Goal: Understand process/instructions: Learn about a topic

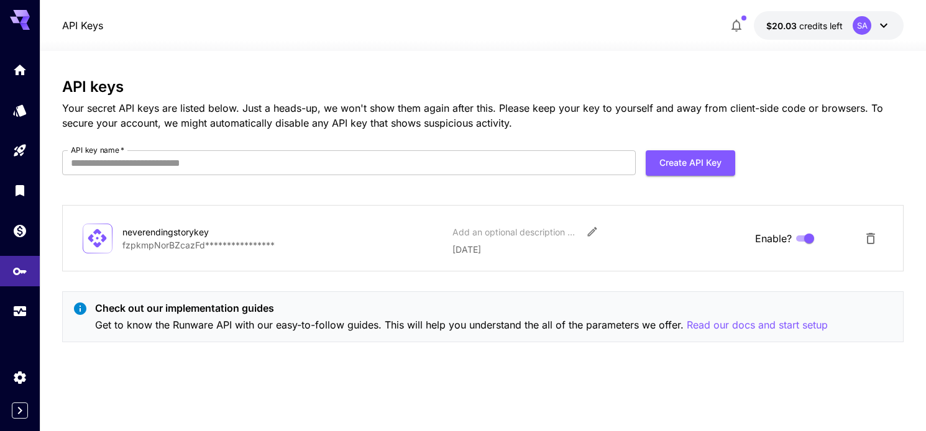
click at [877, 27] on icon at bounding box center [883, 25] width 15 height 15
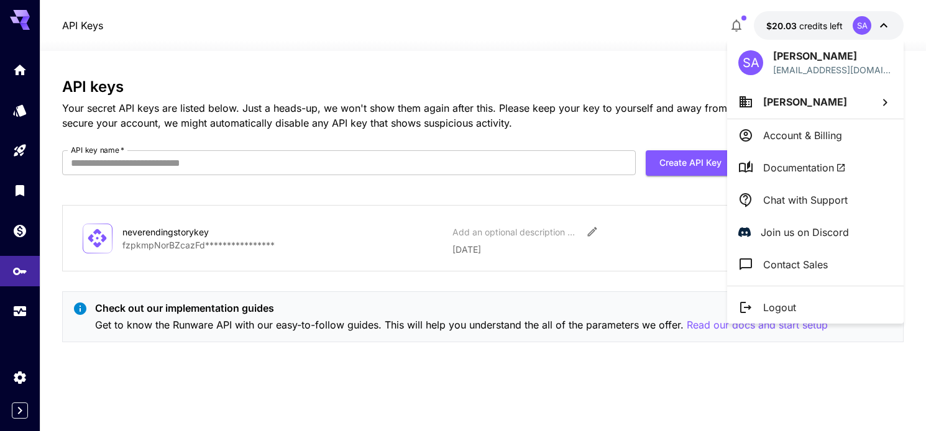
click at [815, 135] on p "Account & Billing" at bounding box center [802, 135] width 79 height 15
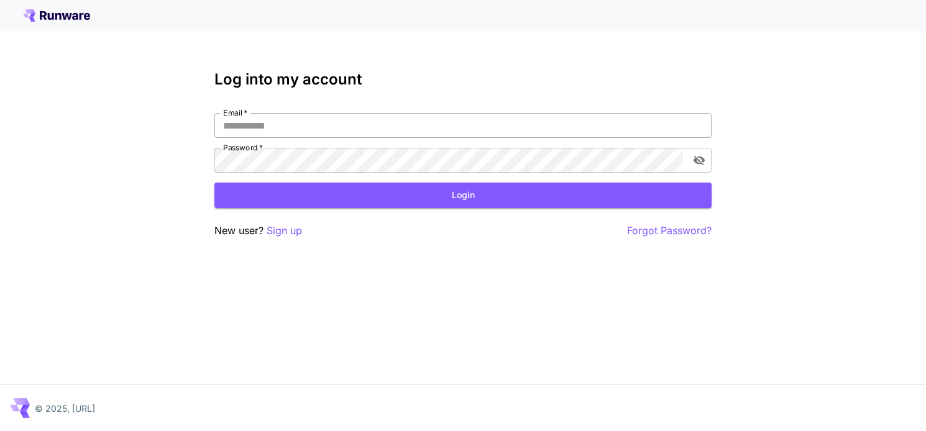
click at [583, 127] on input "Email   *" at bounding box center [462, 125] width 497 height 25
type input "**********"
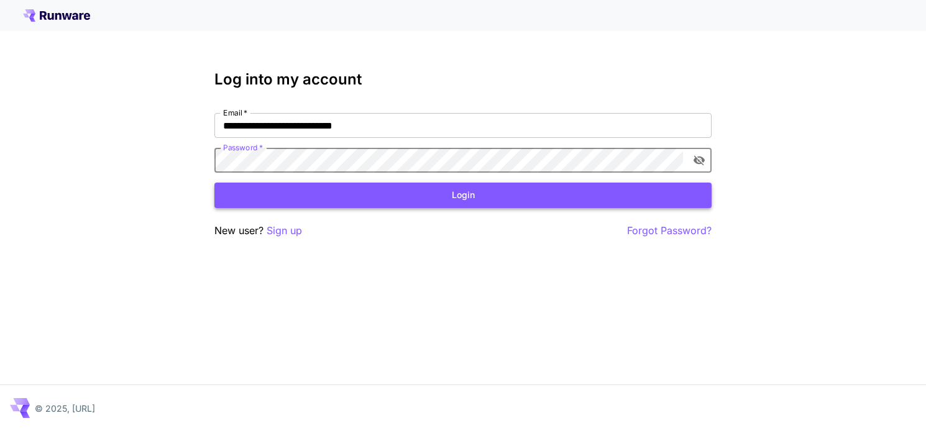
click at [464, 202] on button "Login" at bounding box center [462, 195] width 497 height 25
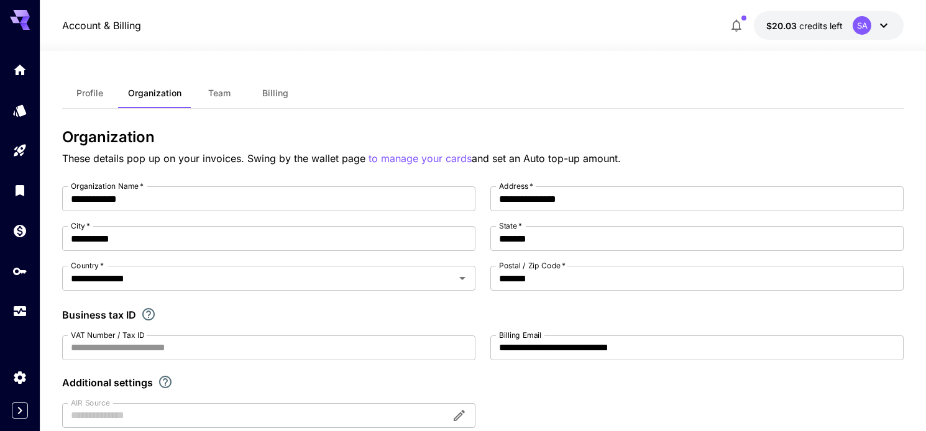
click at [886, 23] on icon at bounding box center [883, 25] width 15 height 15
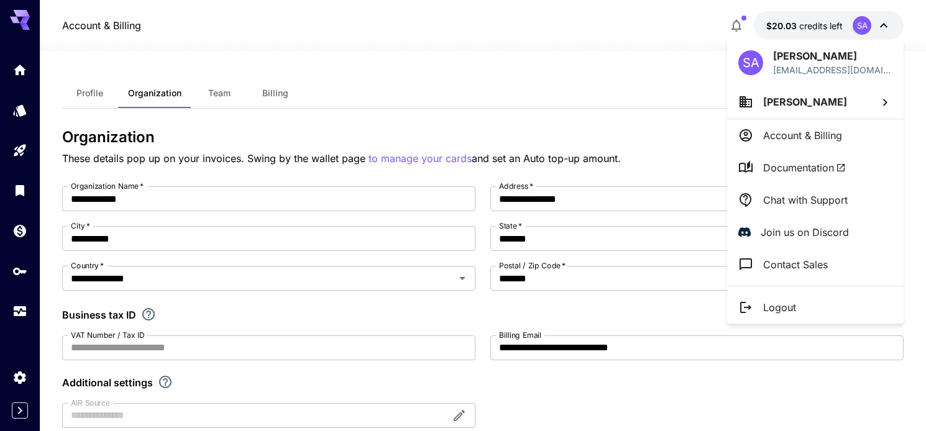
click at [778, 171] on span "Documentation" at bounding box center [804, 167] width 83 height 15
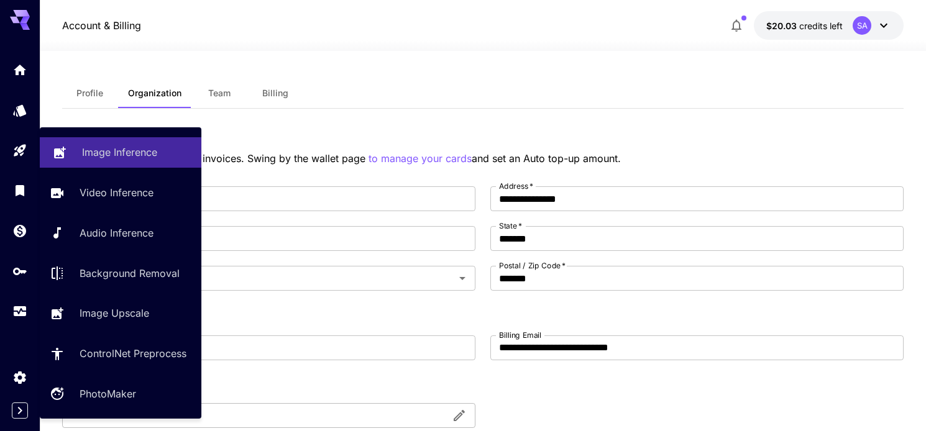
click at [103, 152] on p "Image Inference" at bounding box center [119, 152] width 75 height 15
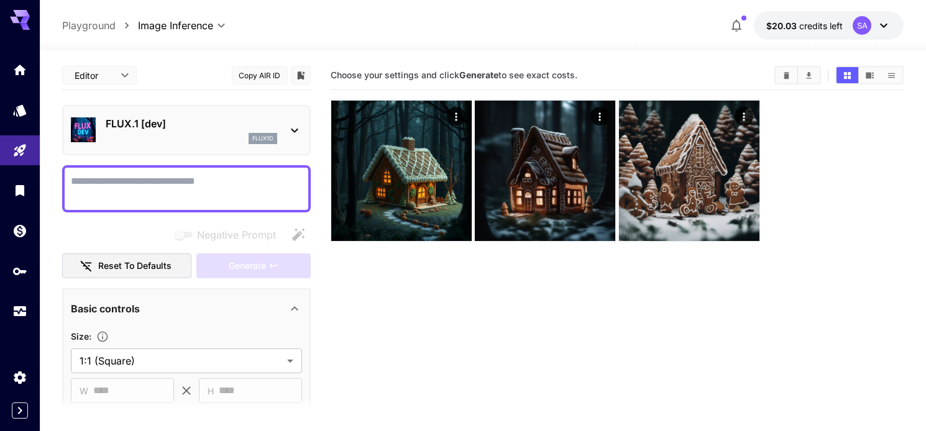
click at [301, 133] on icon at bounding box center [294, 130] width 15 height 15
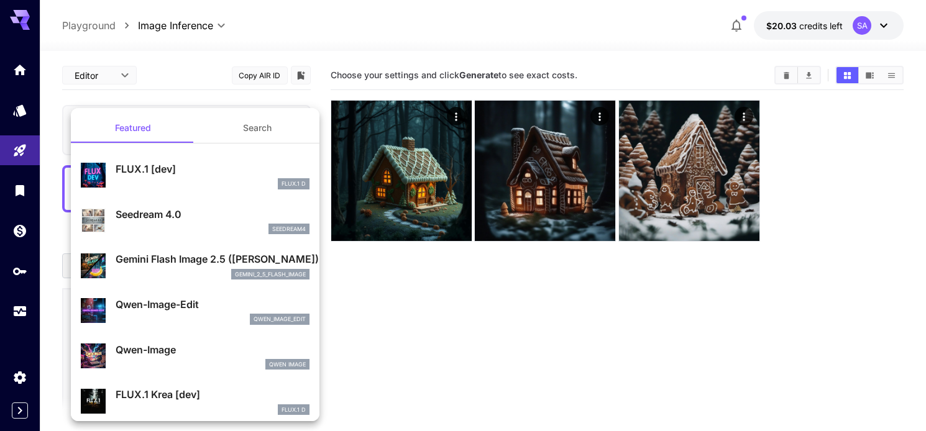
click at [21, 112] on div at bounding box center [463, 215] width 926 height 431
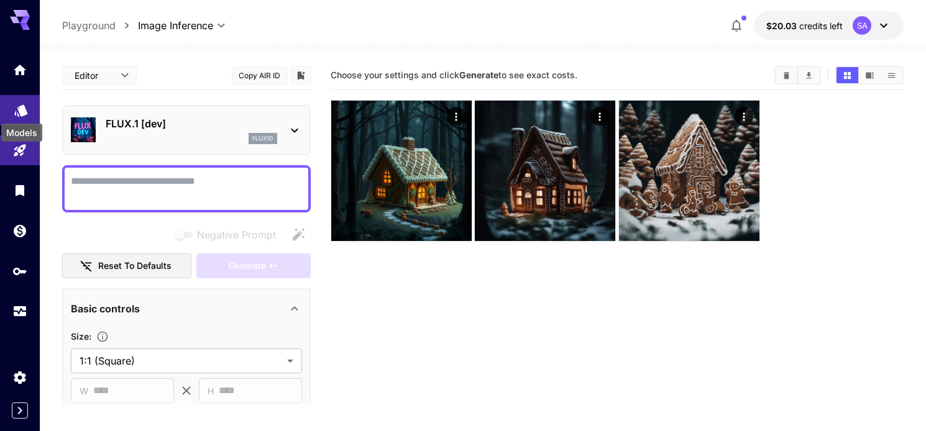
click at [21, 111] on icon "Models" at bounding box center [20, 107] width 13 height 12
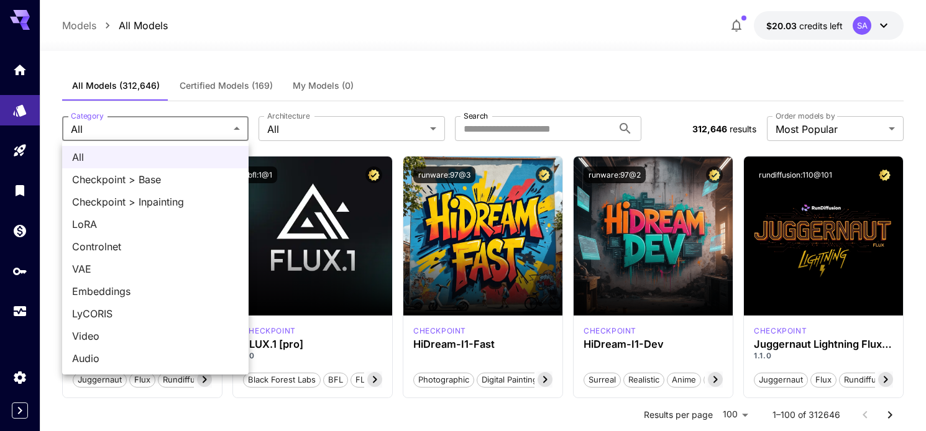
click at [324, 137] on div at bounding box center [463, 215] width 926 height 431
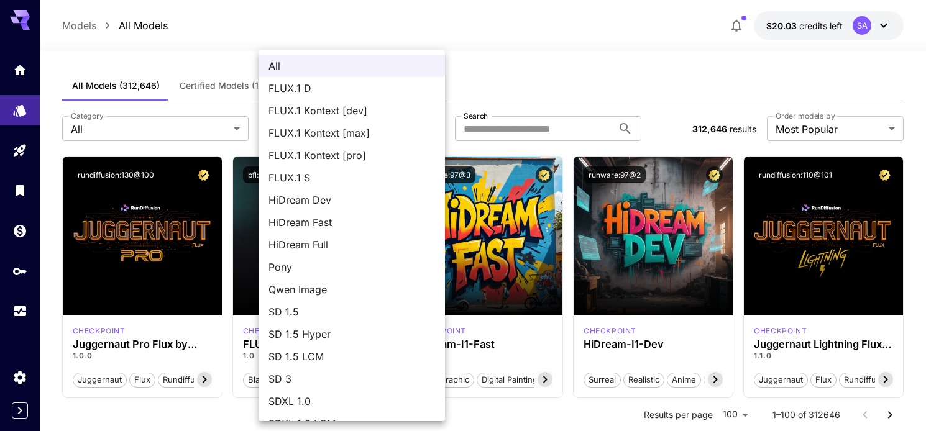
click at [348, 173] on span "FLUX.1 S" at bounding box center [351, 177] width 167 height 15
type input "******"
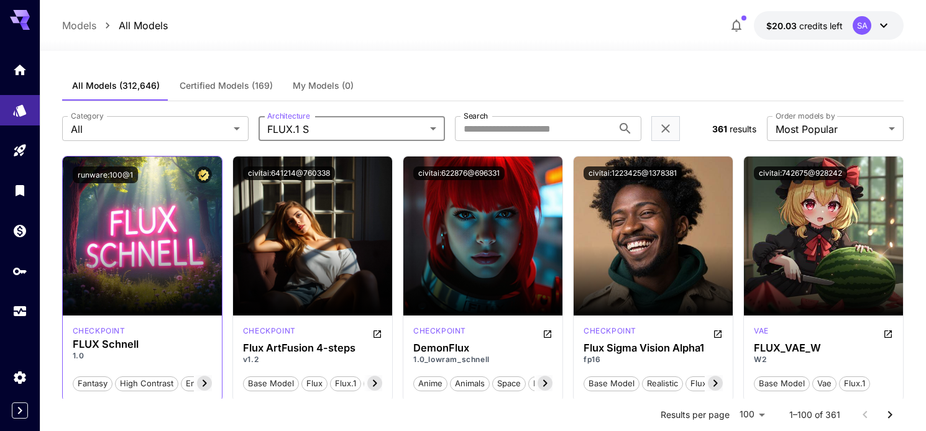
click at [208, 385] on icon at bounding box center [204, 383] width 15 height 15
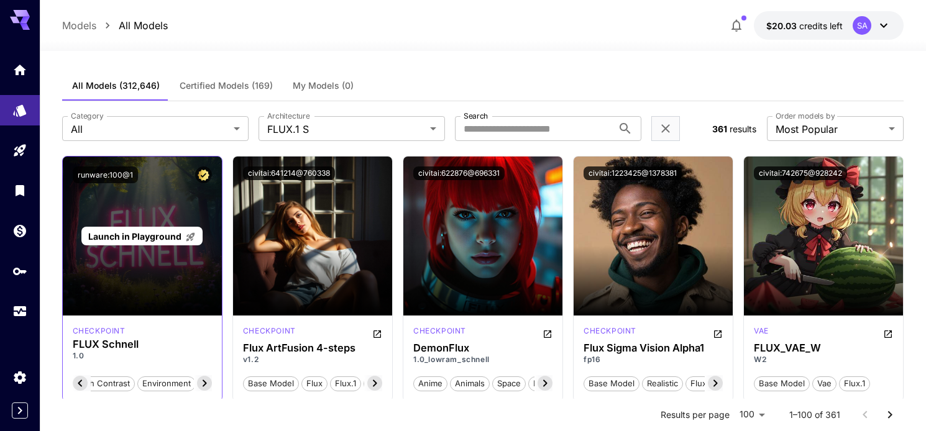
click at [174, 245] on div "Launch in Playground" at bounding box center [142, 236] width 159 height 159
click at [172, 277] on div "Launch in Playground" at bounding box center [142, 236] width 159 height 159
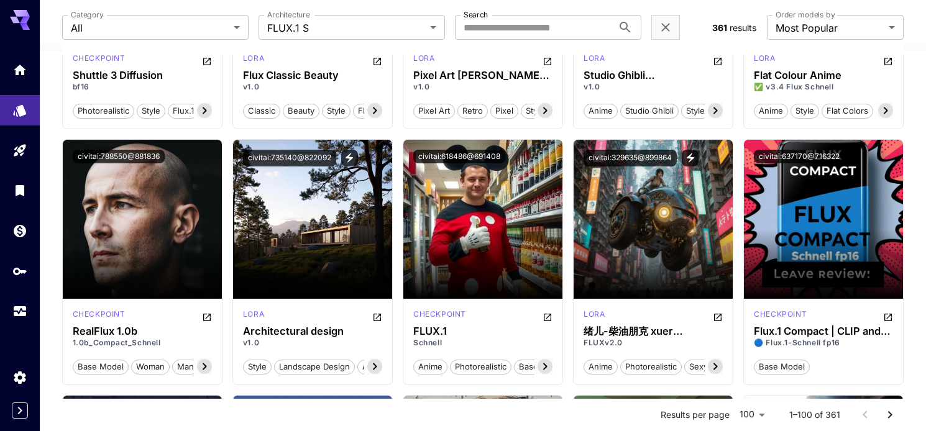
scroll to position [591, 0]
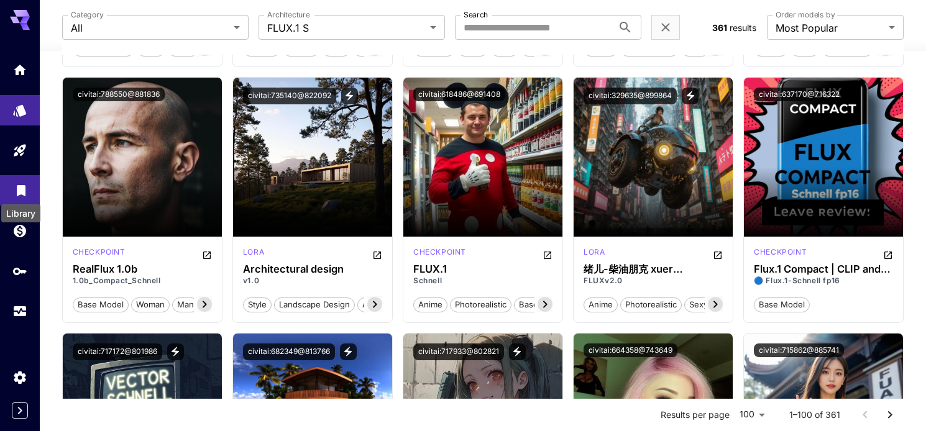
click at [22, 190] on icon "Library" at bounding box center [21, 186] width 9 height 11
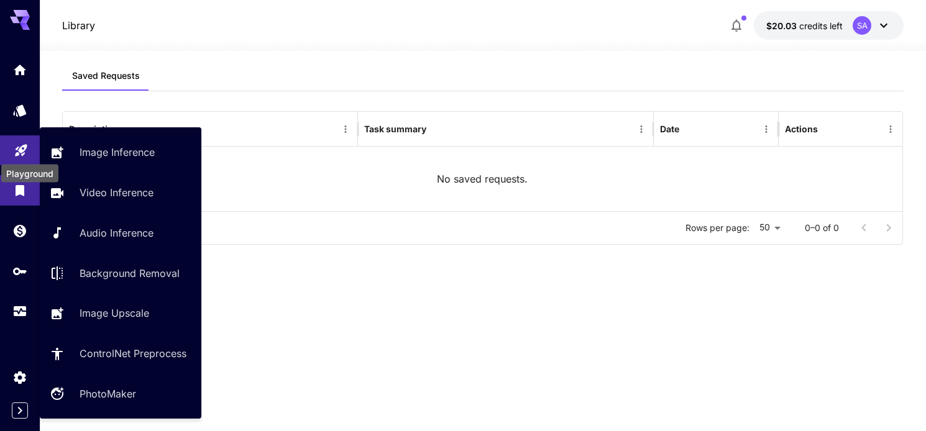
click at [25, 154] on icon "Playground" at bounding box center [21, 146] width 15 height 15
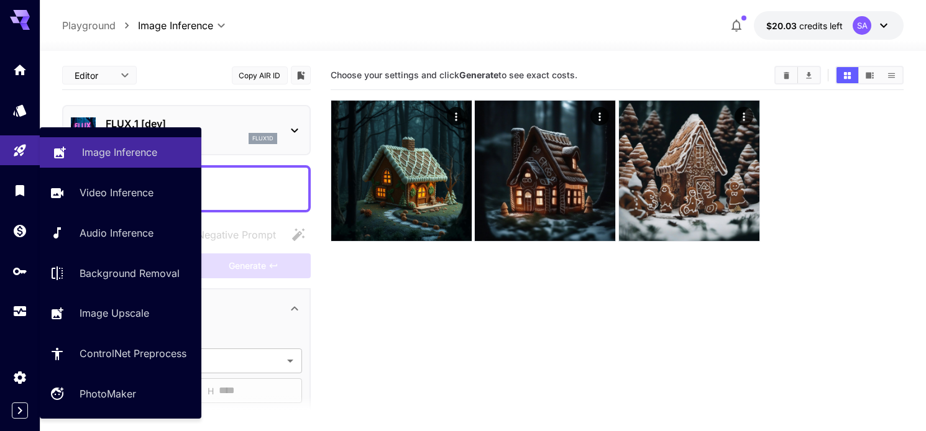
click at [99, 159] on p "Image Inference" at bounding box center [119, 152] width 75 height 15
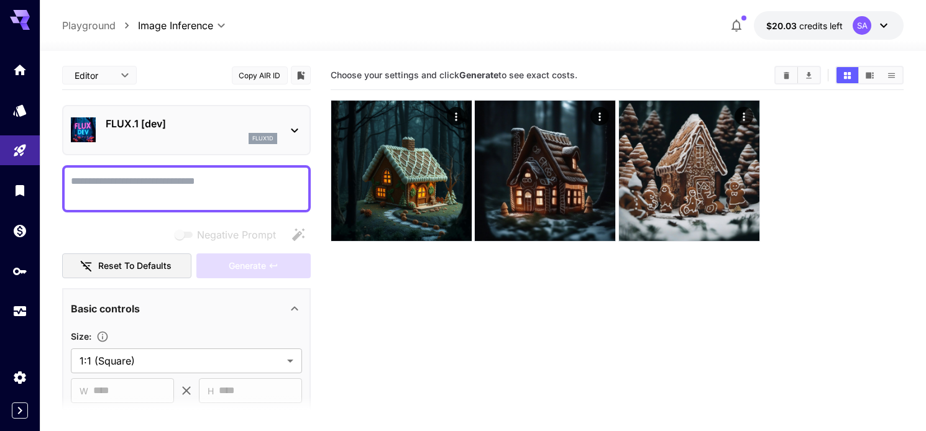
click at [889, 21] on icon at bounding box center [883, 25] width 15 height 15
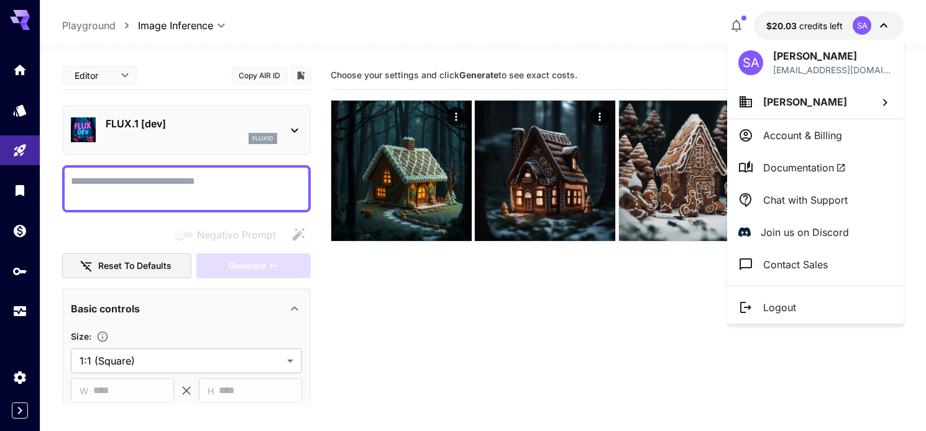
click at [775, 175] on li "Documentation" at bounding box center [815, 168] width 176 height 32
